Goal: Navigation & Orientation: Find specific page/section

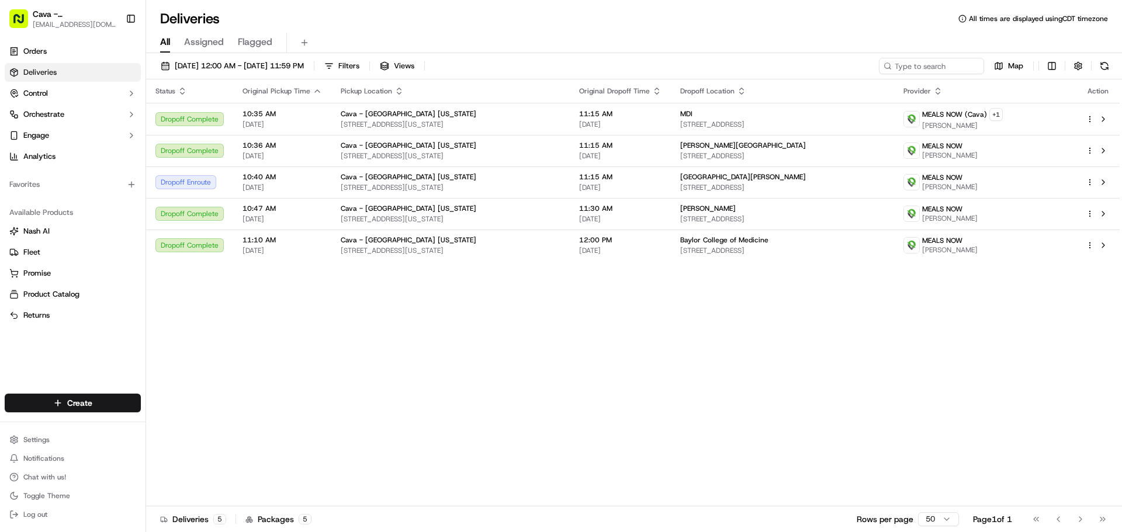
click at [478, 14] on div "Deliveries All times are displayed using CDT timezone" at bounding box center [634, 18] width 976 height 19
click at [475, 18] on div "Deliveries All times are displayed using CDT timezone" at bounding box center [634, 18] width 976 height 19
click at [296, 296] on div "Status Original Pickup Time Pickup Location Original Dropoff Time Dropoff Locat…" at bounding box center [633, 292] width 974 height 427
